Goal: Check status: Check status

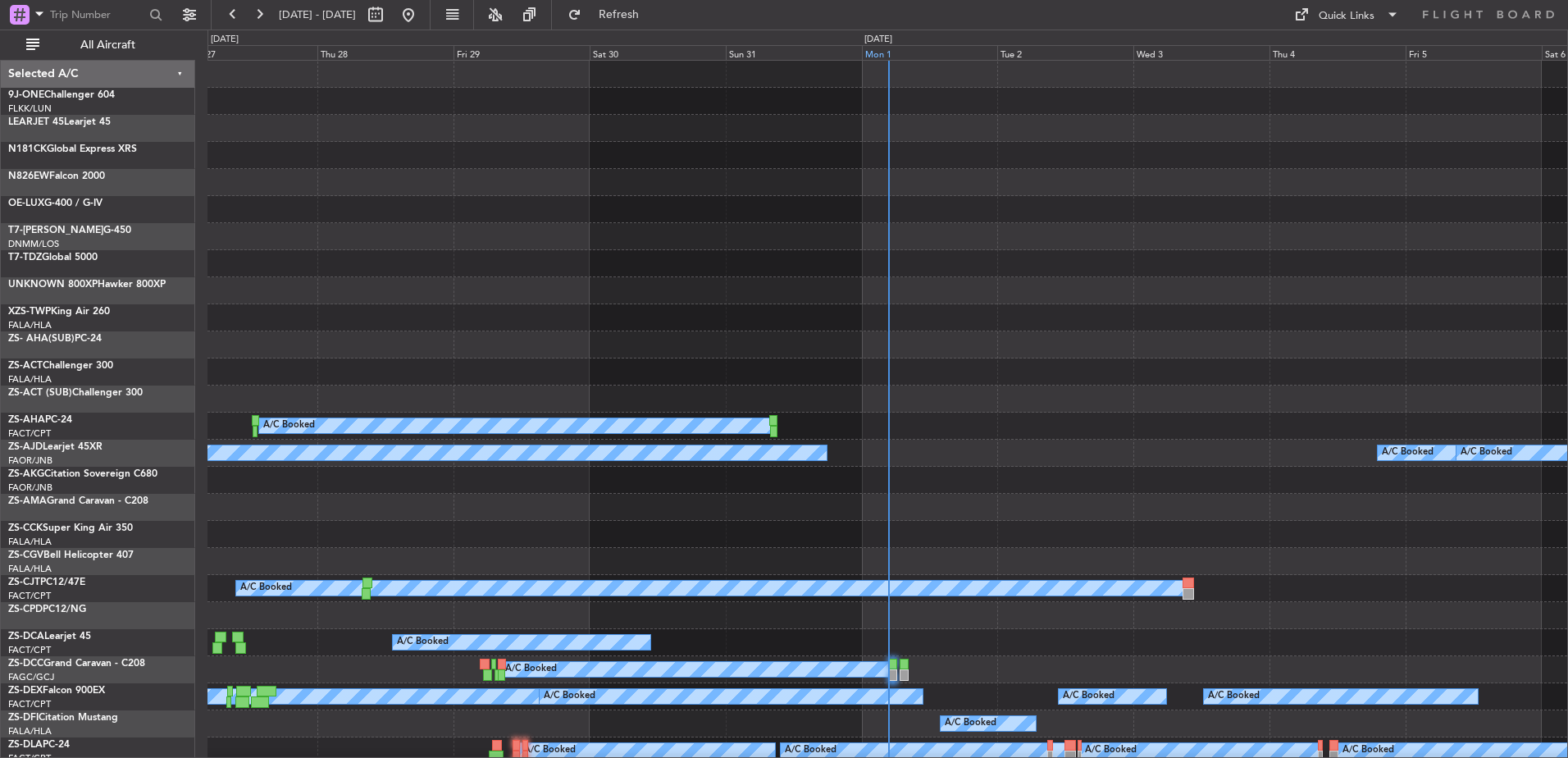
click at [891, 48] on div "Mon 1" at bounding box center [929, 52] width 136 height 14
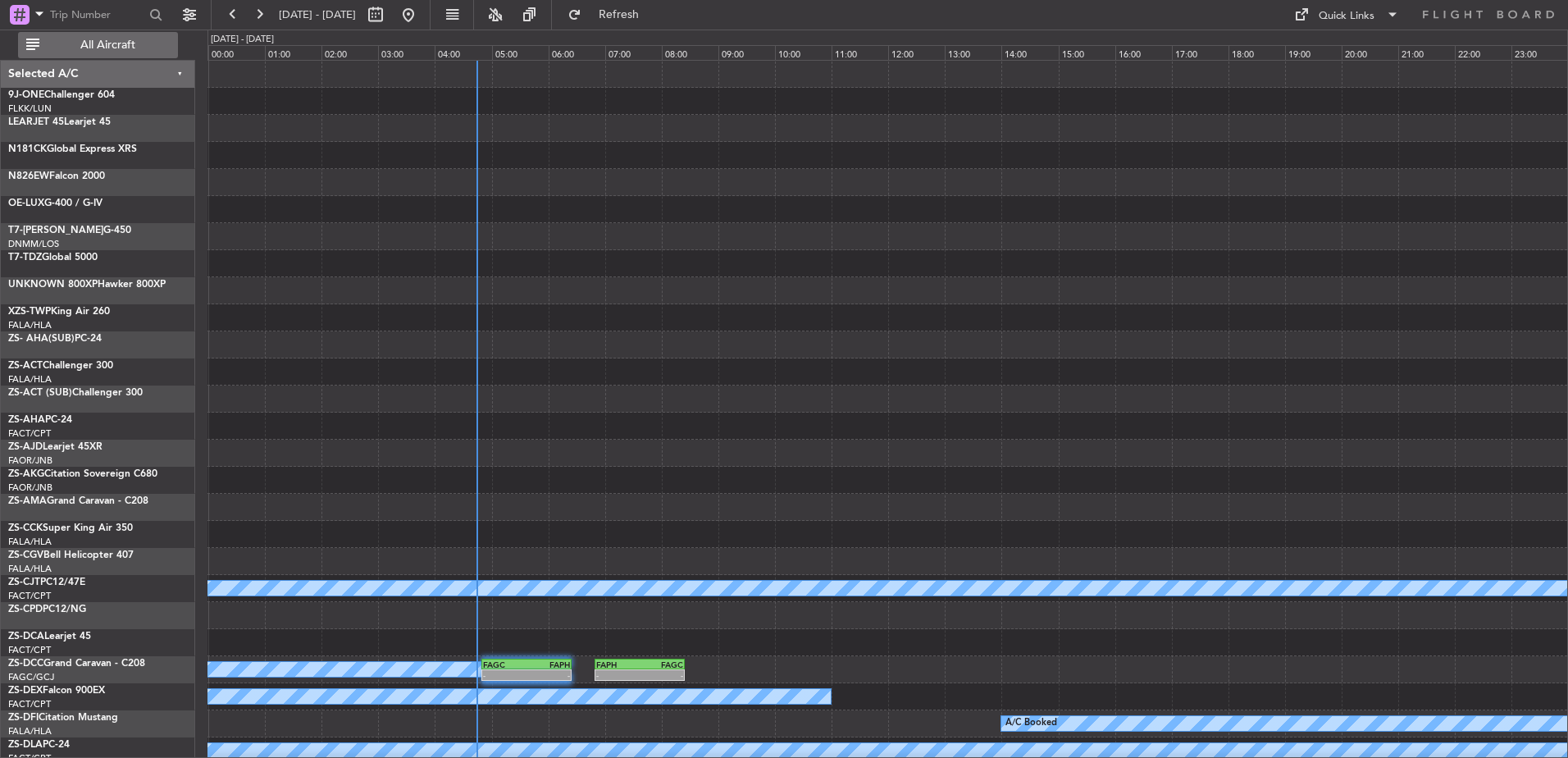
click at [135, 35] on button "All Aircraft" at bounding box center [98, 44] width 160 height 26
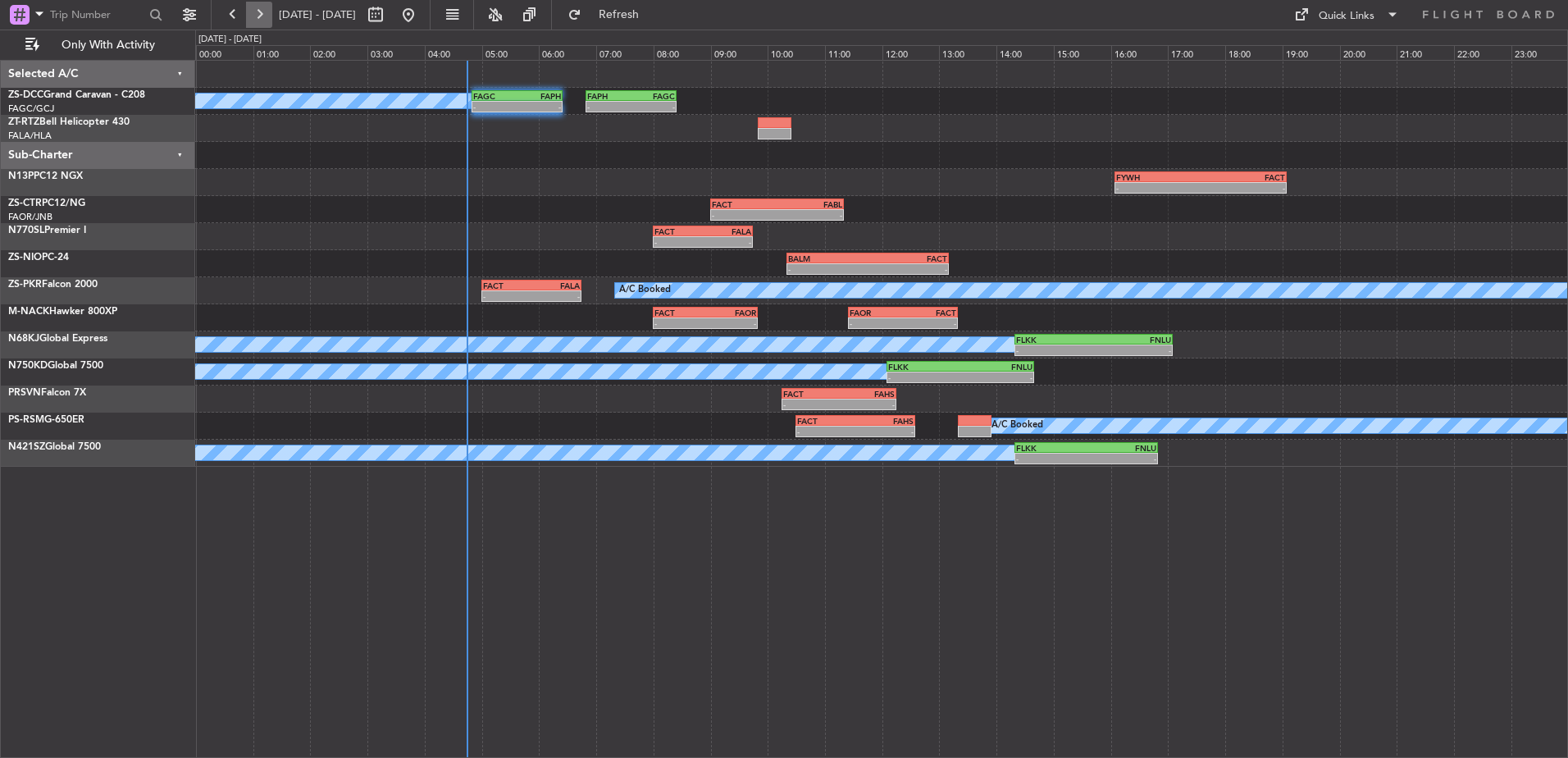
click at [257, 12] on button at bounding box center [258, 14] width 26 height 26
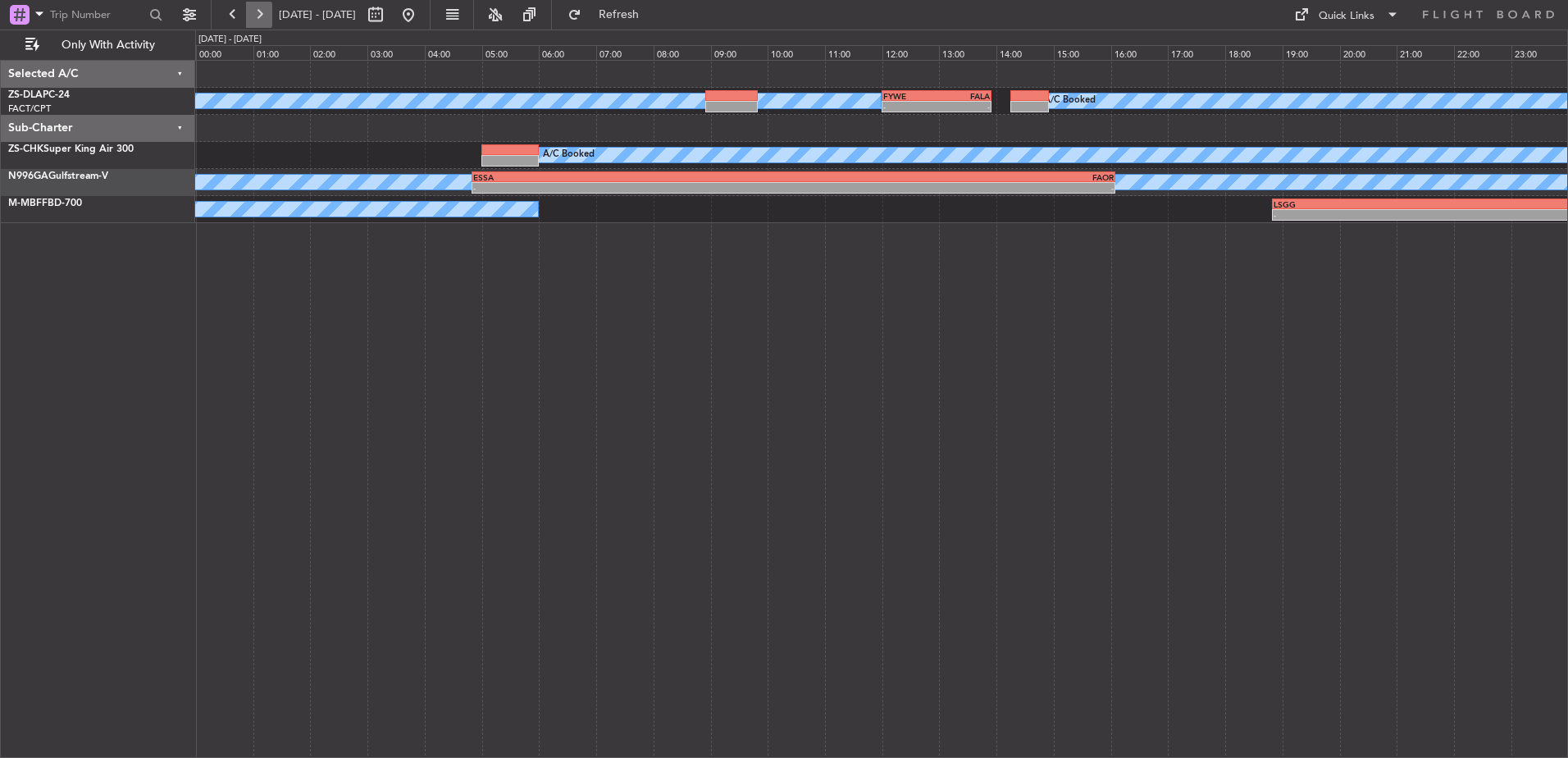
click at [257, 14] on button at bounding box center [258, 14] width 26 height 26
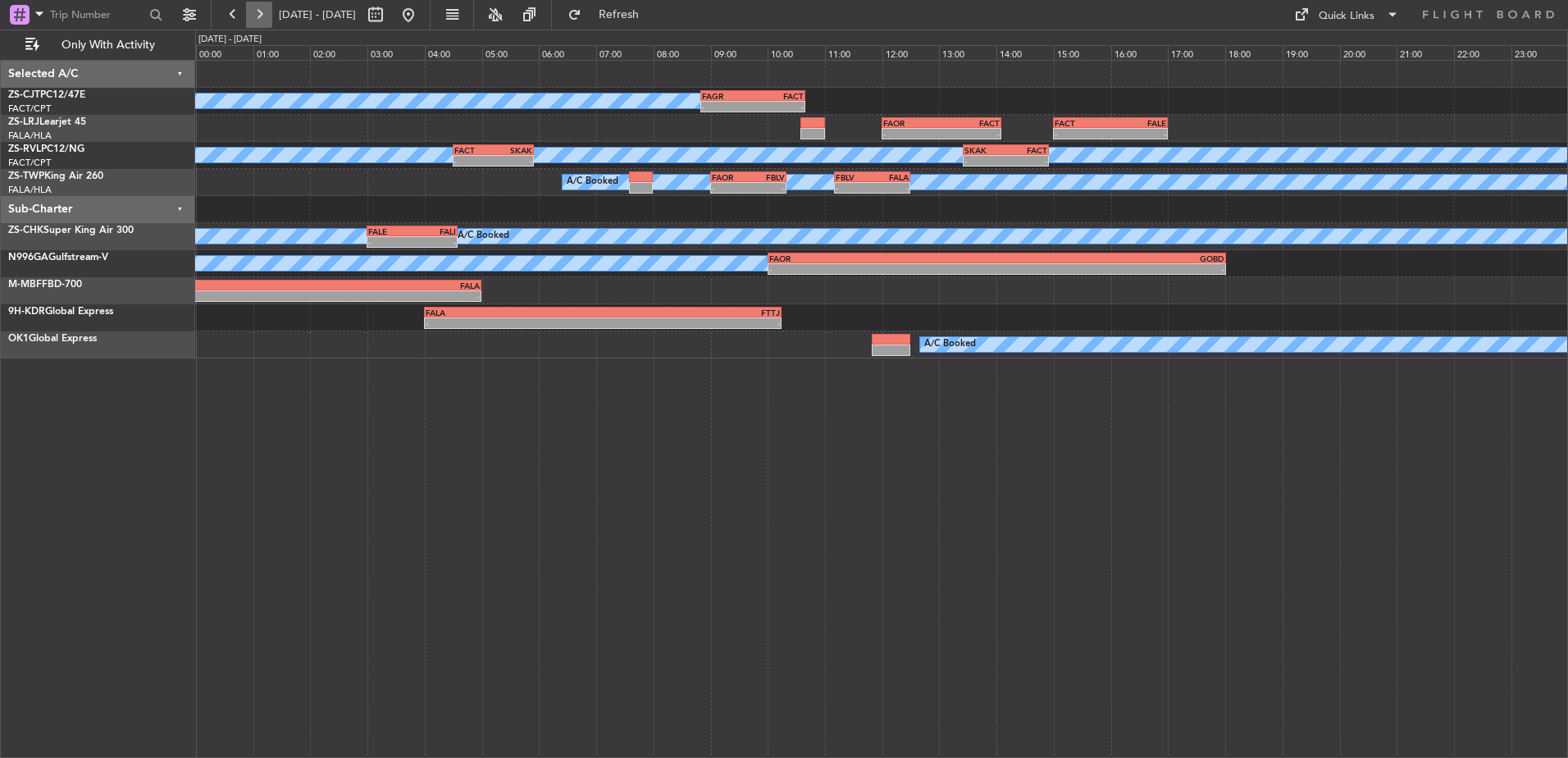
click at [257, 22] on button at bounding box center [258, 14] width 26 height 26
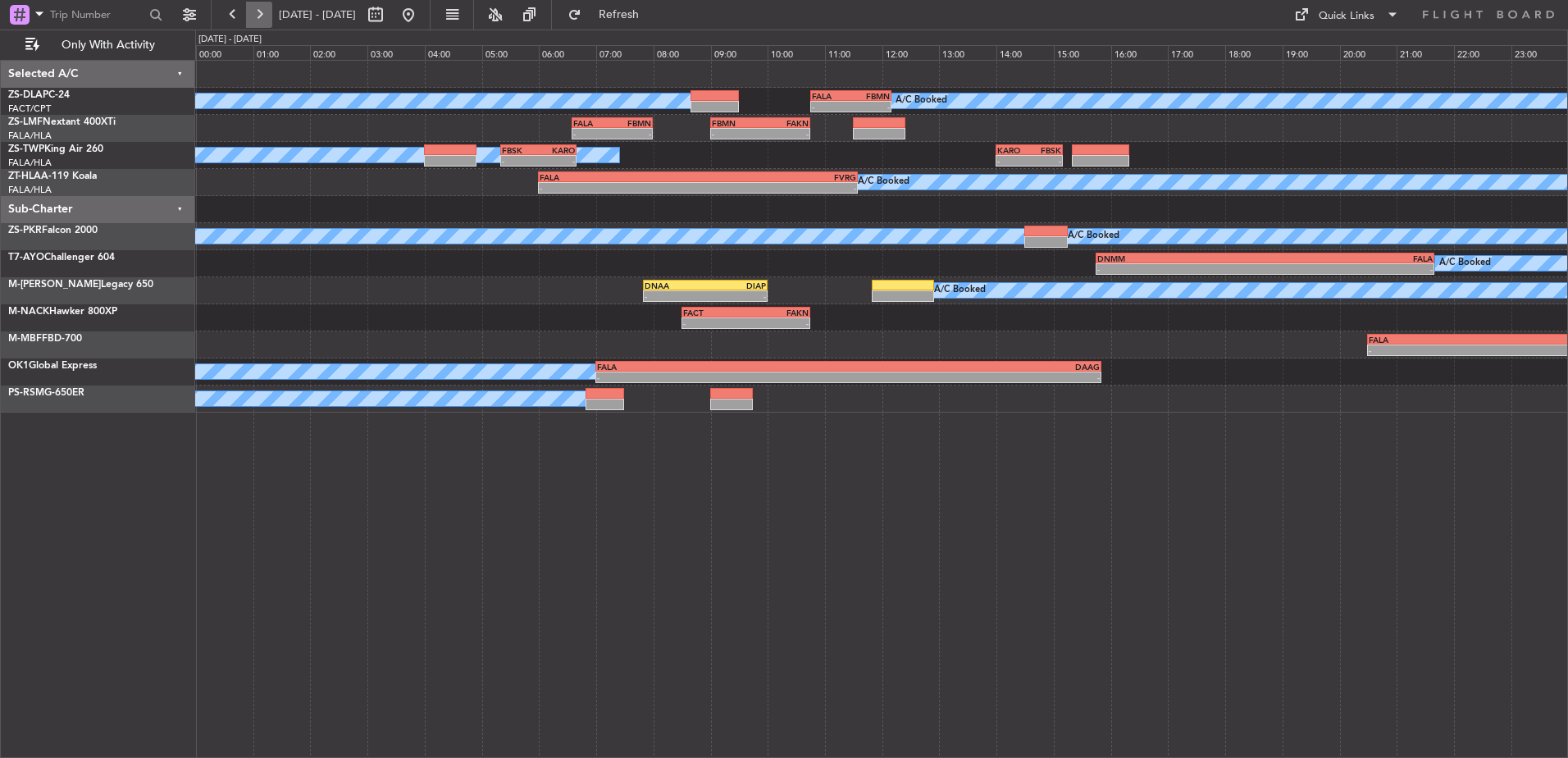
click at [254, 14] on button at bounding box center [258, 14] width 26 height 26
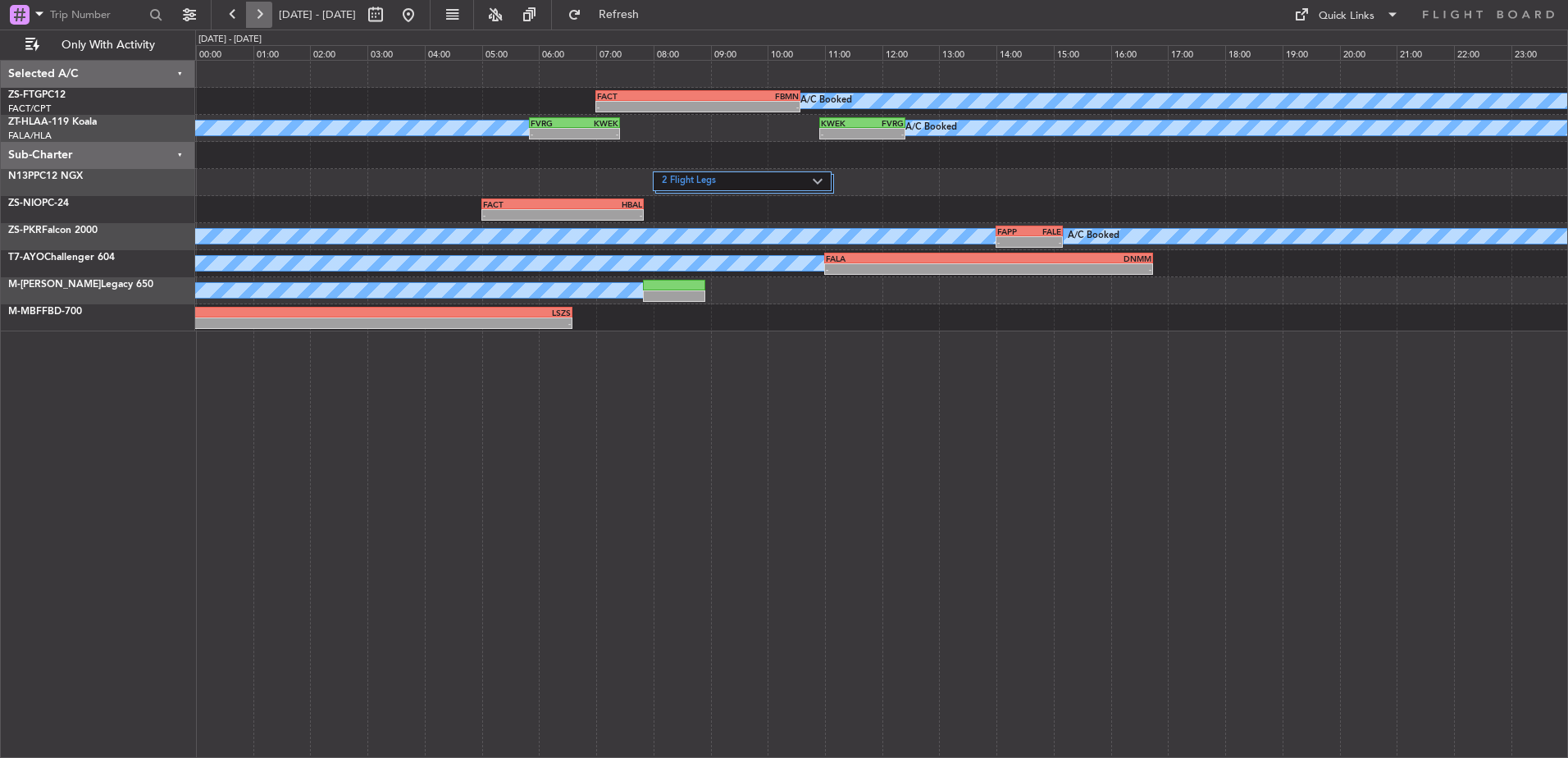
click at [254, 14] on button at bounding box center [258, 14] width 26 height 26
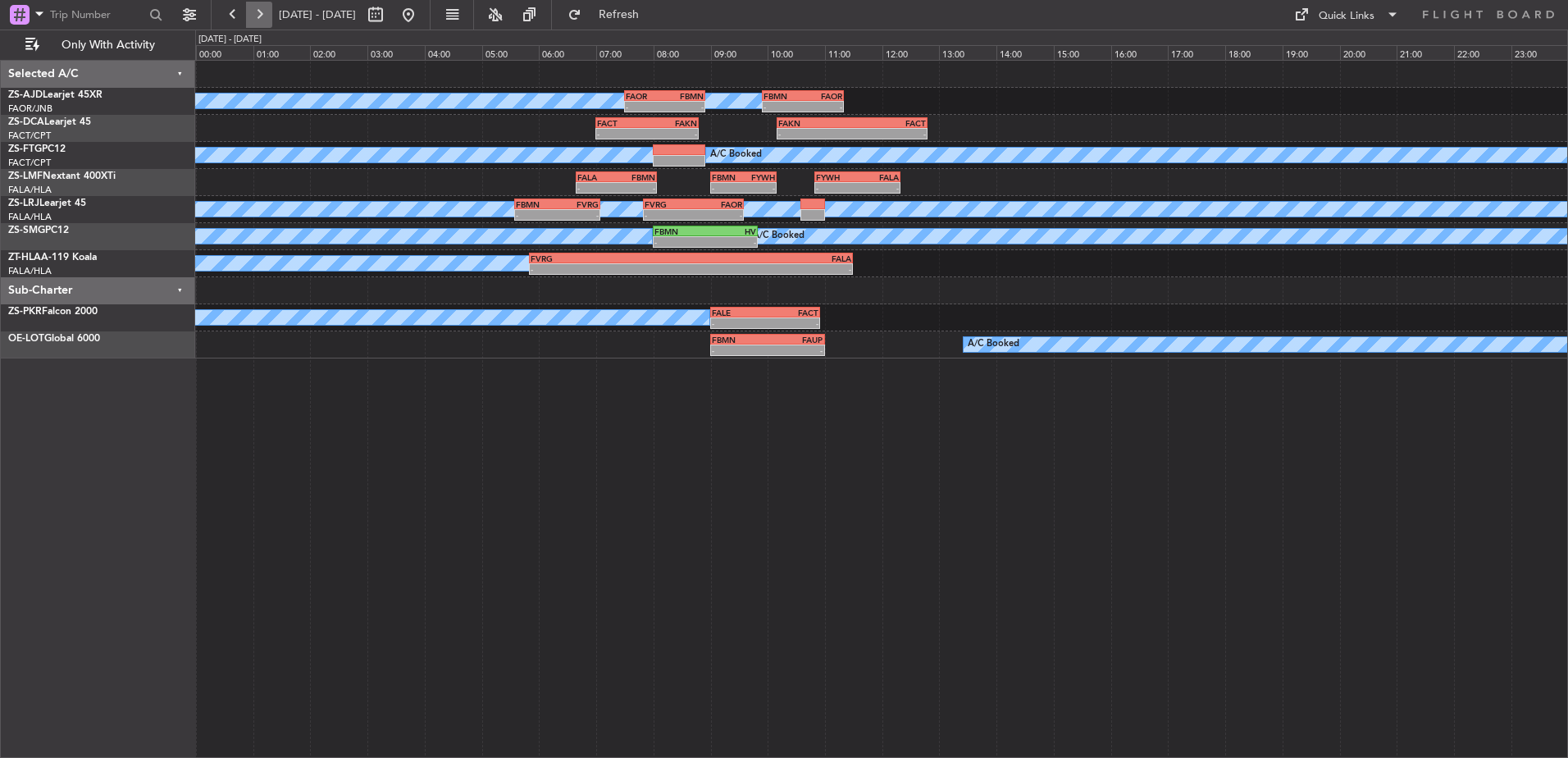
click at [263, 21] on button at bounding box center [258, 14] width 26 height 26
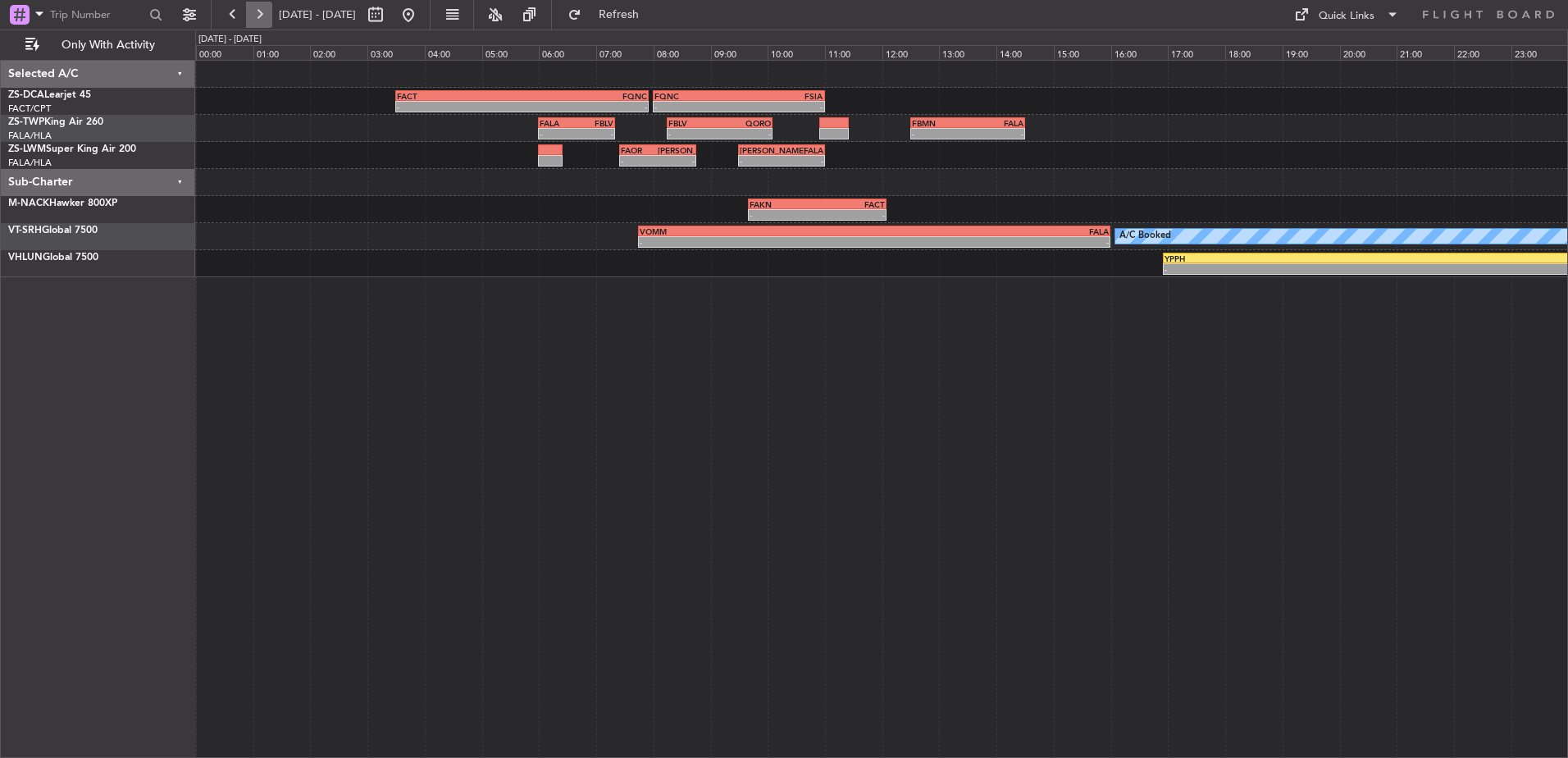
click at [256, 23] on button at bounding box center [258, 14] width 26 height 26
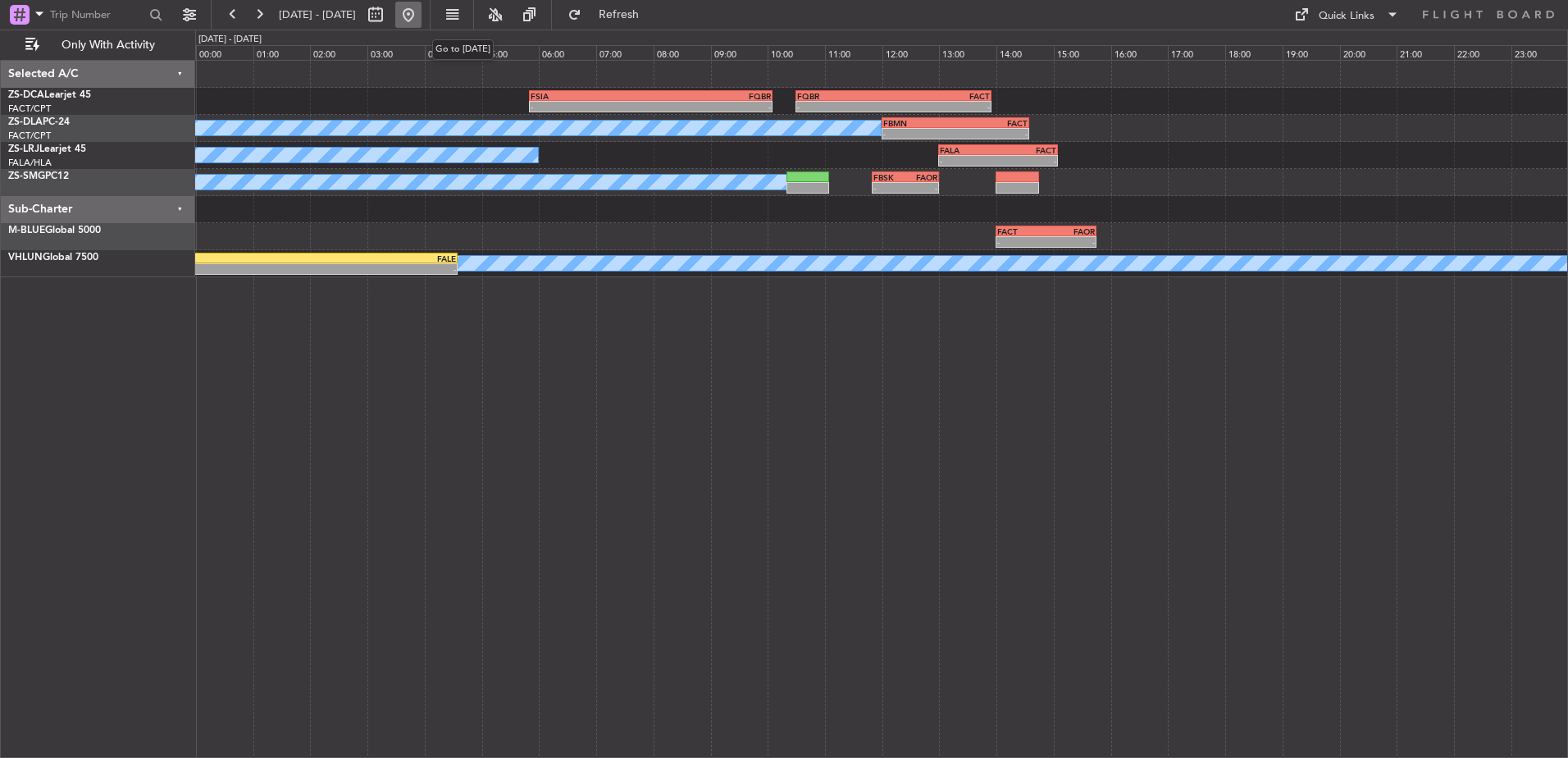
click at [422, 23] on button at bounding box center [408, 14] width 26 height 26
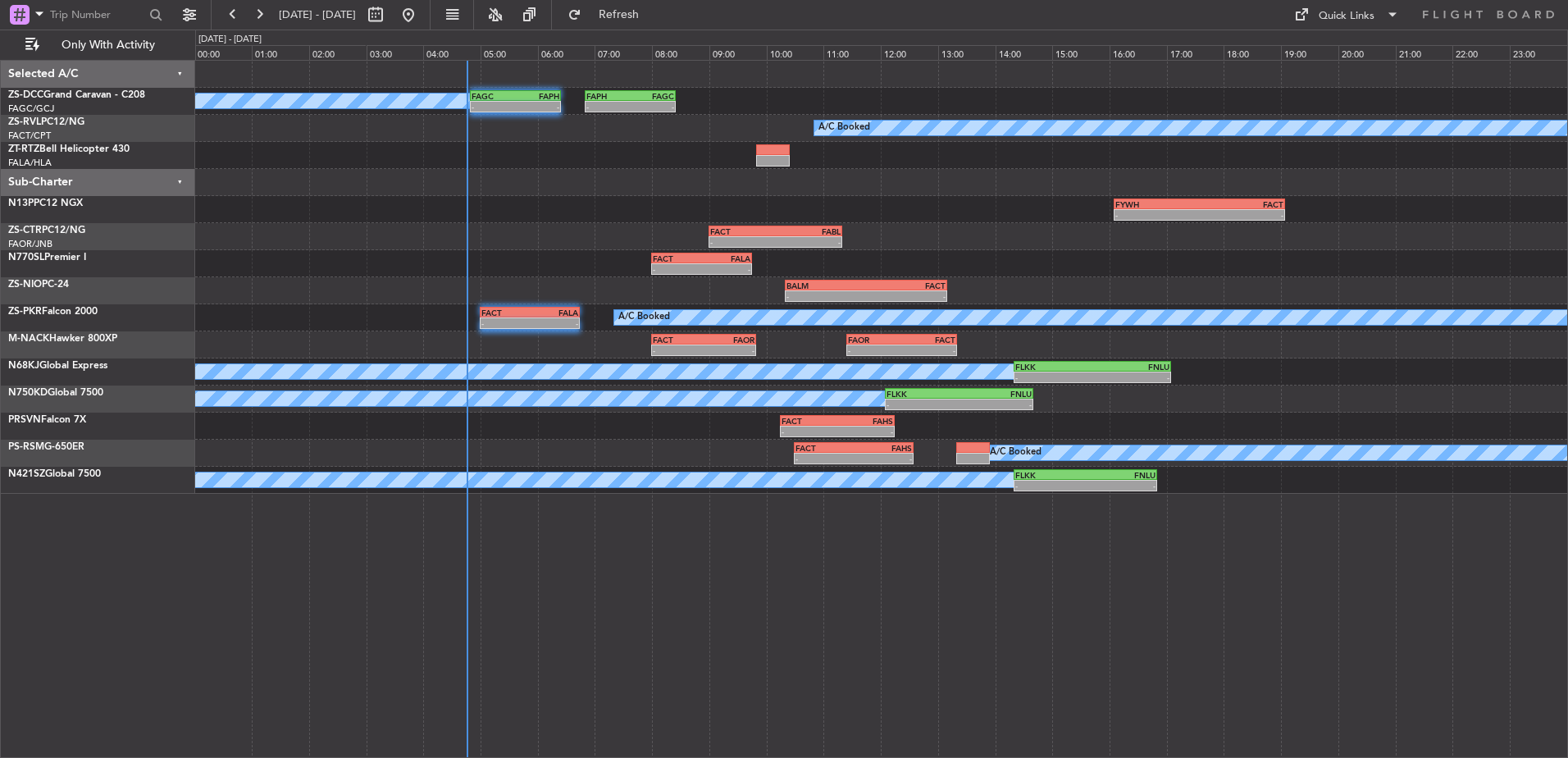
click at [339, 254] on div "- - FAPH 06:50 Z FAGC 08:25 Z FAGC 04:50 Z FAPH 06:25 Z - - A/C Booked A/C Book…" at bounding box center [881, 276] width 1372 height 433
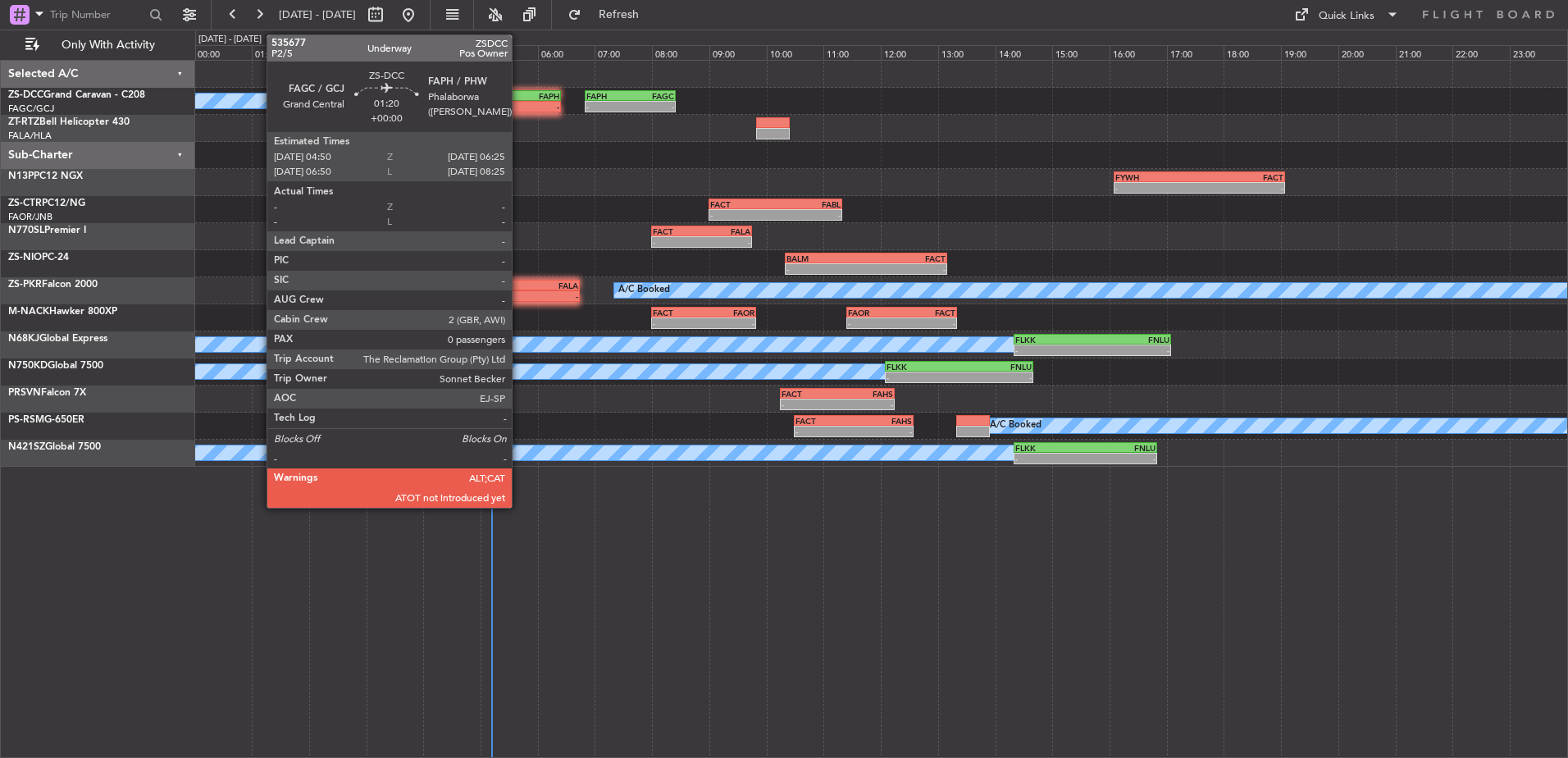
click at [519, 94] on div "FAPH" at bounding box center [537, 96] width 43 height 10
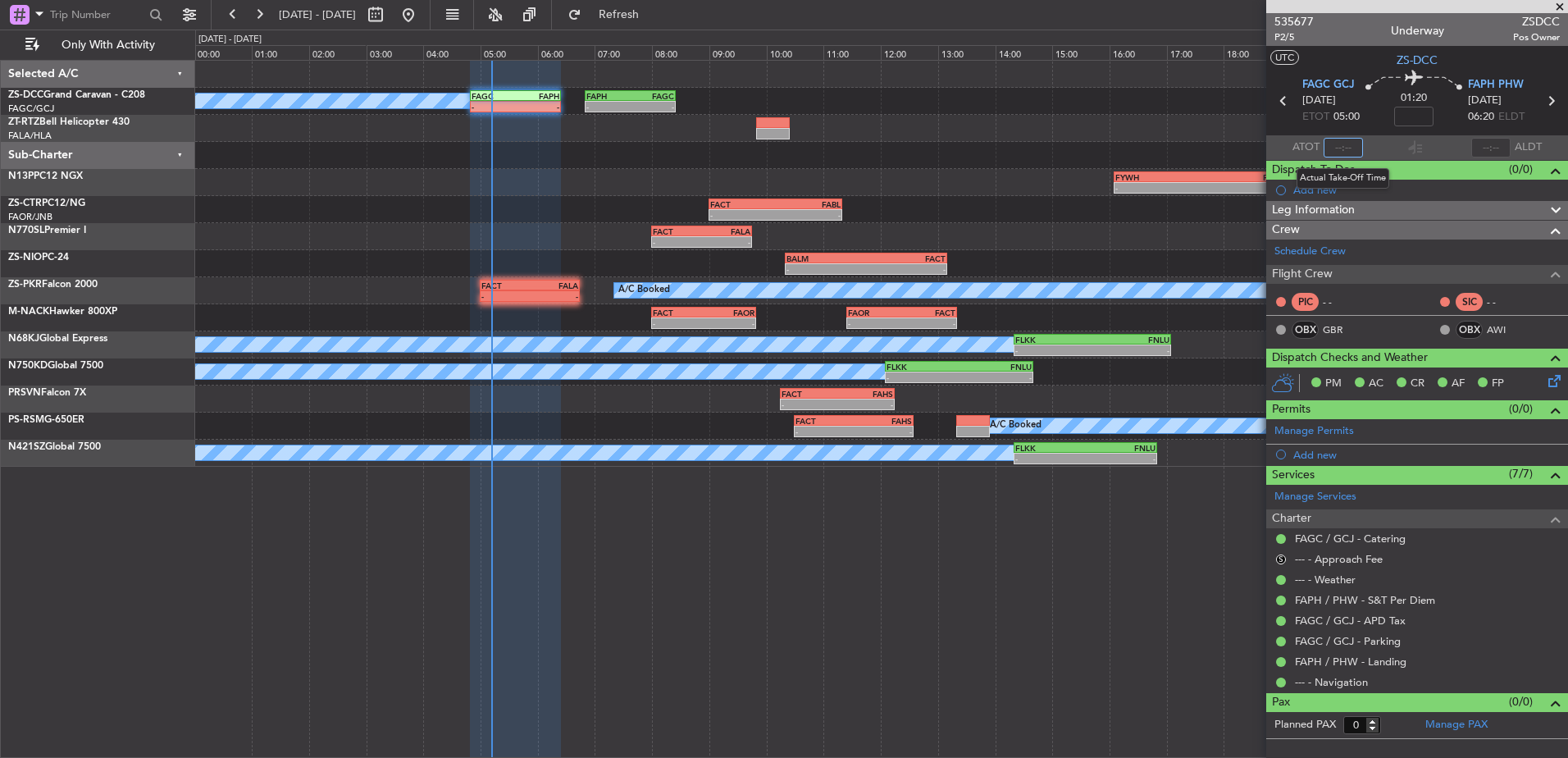
click at [1342, 145] on input "text" at bounding box center [1344, 148] width 40 height 20
type input "04:58"
click at [1558, 4] on span at bounding box center [1560, 7] width 16 height 14
